Goal: Task Accomplishment & Management: Manage account settings

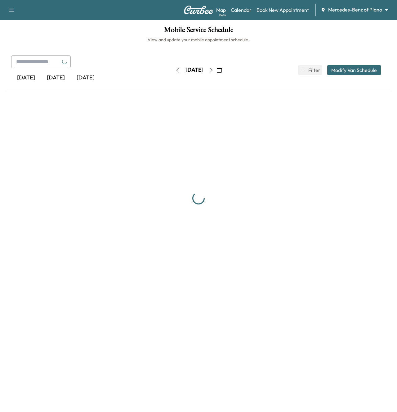
click at [339, 11] on body "Support Log Out Map Beta Calendar Book New Appointment Mercedes-Benz of Plano *…" at bounding box center [198, 206] width 397 height 412
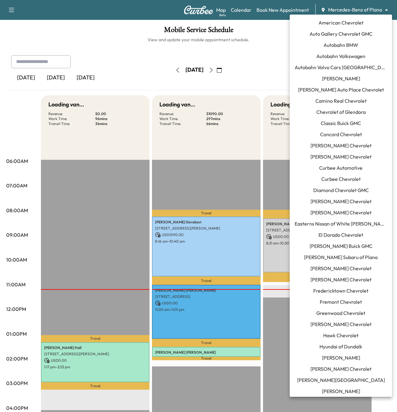
scroll to position [297, 0]
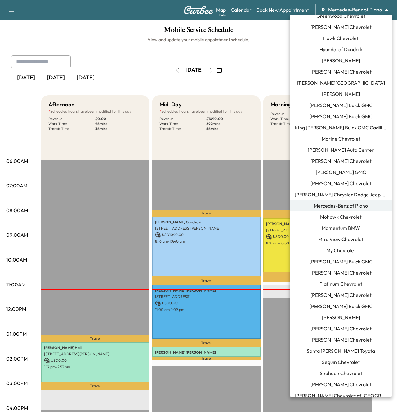
click at [339, 11] on div at bounding box center [198, 206] width 397 height 412
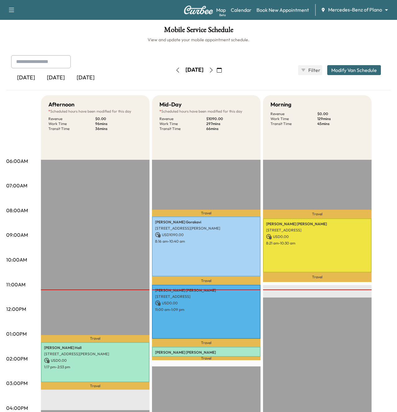
click at [214, 68] on icon "button" at bounding box center [211, 70] width 5 height 5
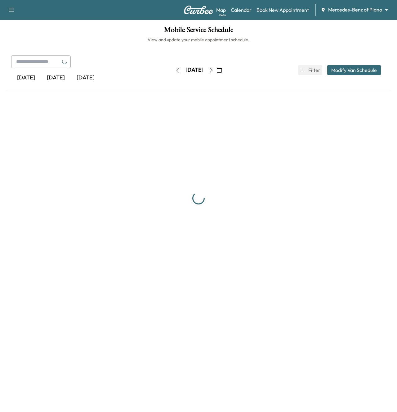
click at [214, 71] on icon "button" at bounding box center [211, 70] width 5 height 5
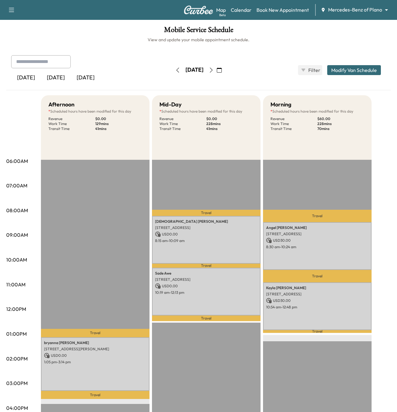
click at [350, 9] on body "Support Log Out Map Beta Calendar Book New Appointment Mercedes-Benz of Plano *…" at bounding box center [198, 206] width 397 height 412
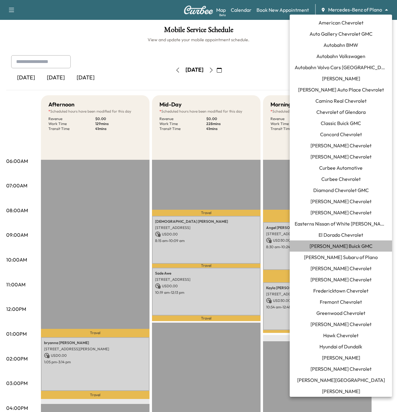
click at [349, 247] on span "[PERSON_NAME] Buick GMC" at bounding box center [340, 245] width 63 height 7
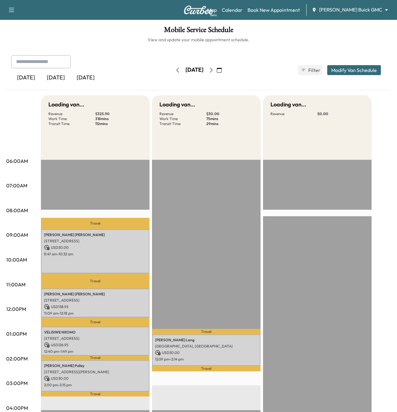
click at [222, 69] on icon "button" at bounding box center [219, 70] width 5 height 5
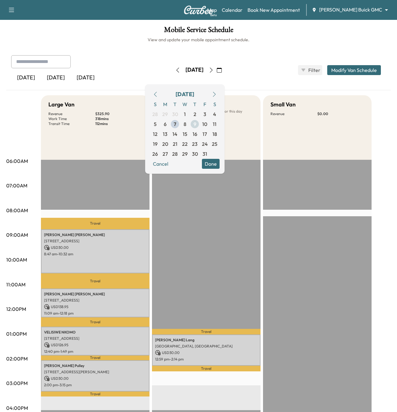
click at [196, 123] on span "9" at bounding box center [195, 123] width 3 height 7
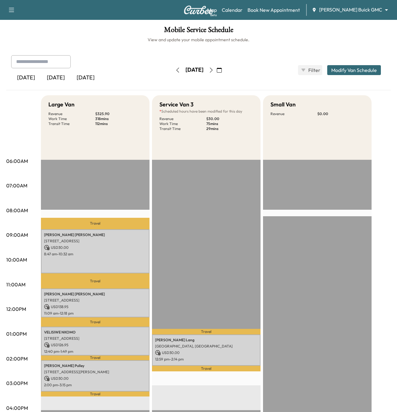
click at [222, 70] on icon "button" at bounding box center [219, 70] width 5 height 5
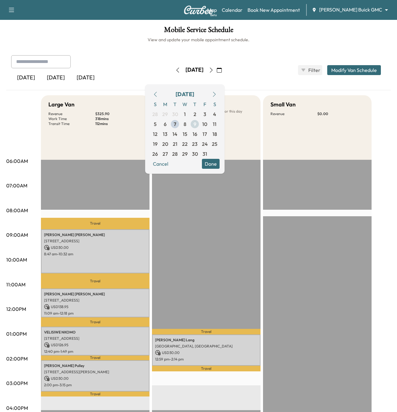
click at [200, 123] on span "9" at bounding box center [195, 124] width 10 height 10
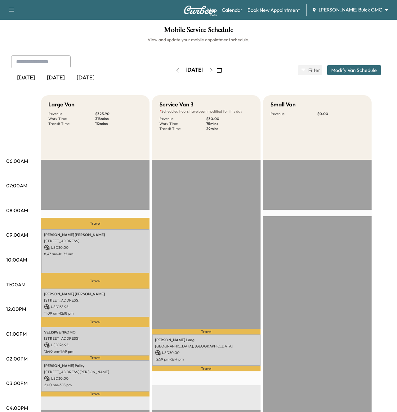
click at [357, 13] on div "[PERSON_NAME] Buick GMC ******** ​" at bounding box center [352, 9] width 80 height 7
click at [358, 9] on body "Support Log Out Map Beta Calendar Book New Appointment [PERSON_NAME] Buick GMC …" at bounding box center [198, 206] width 397 height 412
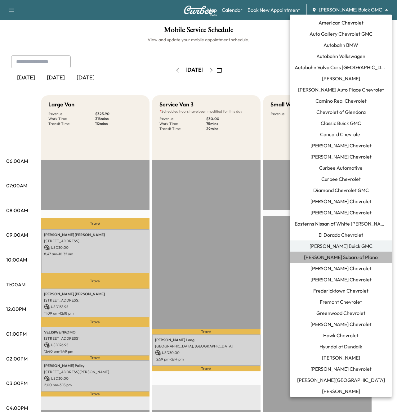
click at [326, 255] on span "[PERSON_NAME] Subaru of Plano" at bounding box center [341, 256] width 74 height 7
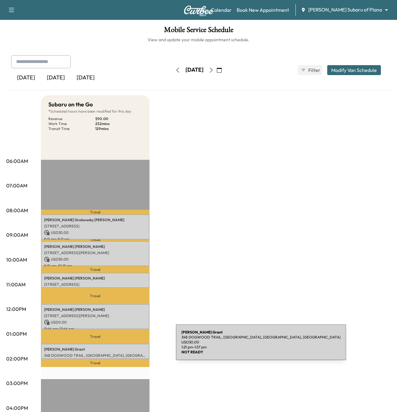
click at [129, 346] on div "[PERSON_NAME] 348 DOGWOOD TRAIL, [GEOGRAPHIC_DATA], [GEOGRAPHIC_DATA], [GEOGRAP…" at bounding box center [95, 351] width 109 height 15
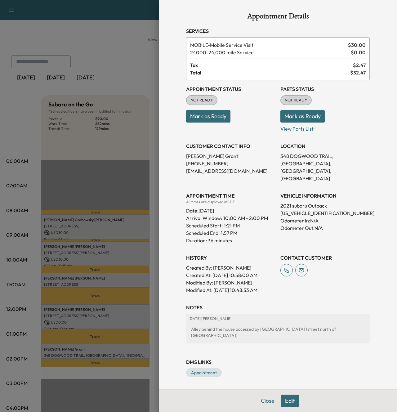
click at [54, 302] on div at bounding box center [198, 206] width 397 height 412
